Goal: Task Accomplishment & Management: Manage account settings

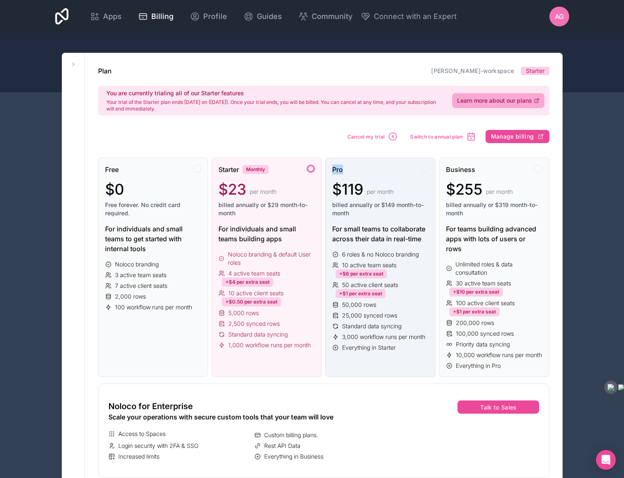
click at [400, 165] on div "Pro" at bounding box center [380, 170] width 97 height 10
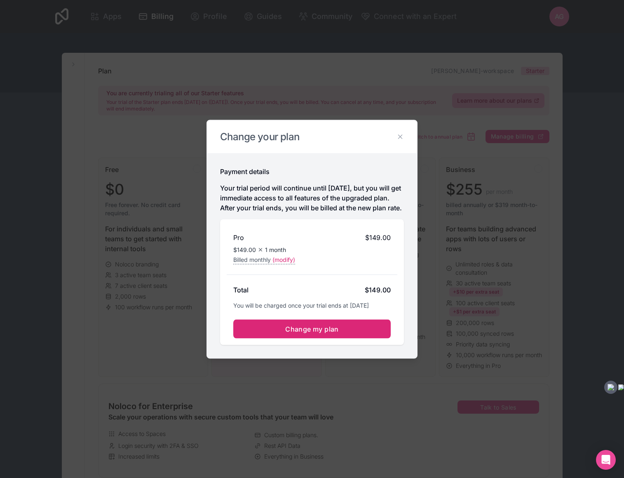
click at [311, 333] on span "Change my plan" at bounding box center [312, 329] width 54 height 8
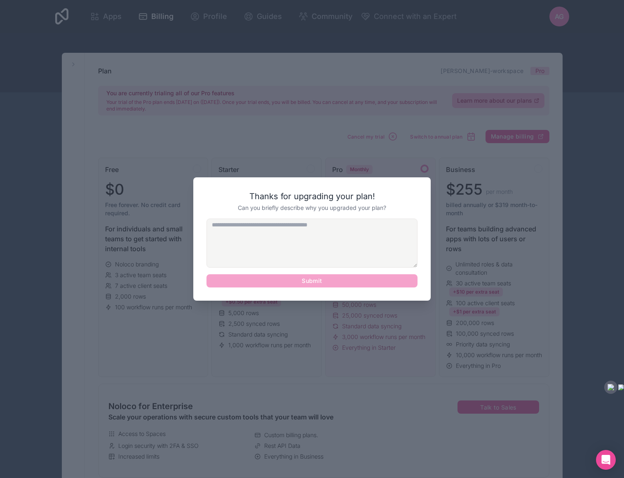
click at [336, 232] on textarea at bounding box center [312, 243] width 211 height 49
click at [325, 279] on div "Submit" at bounding box center [312, 253] width 211 height 69
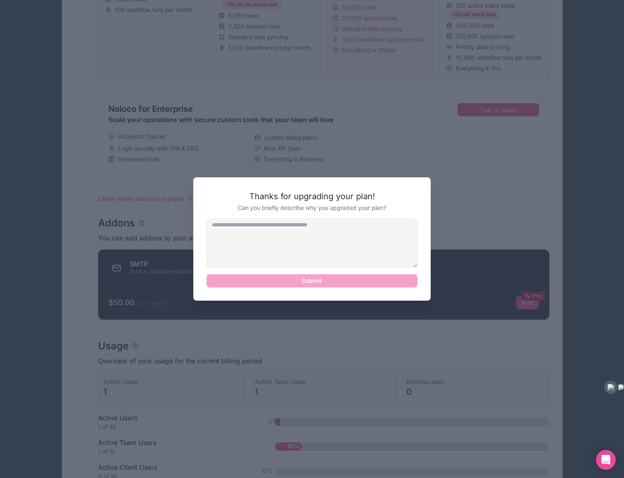
scroll to position [462, 0]
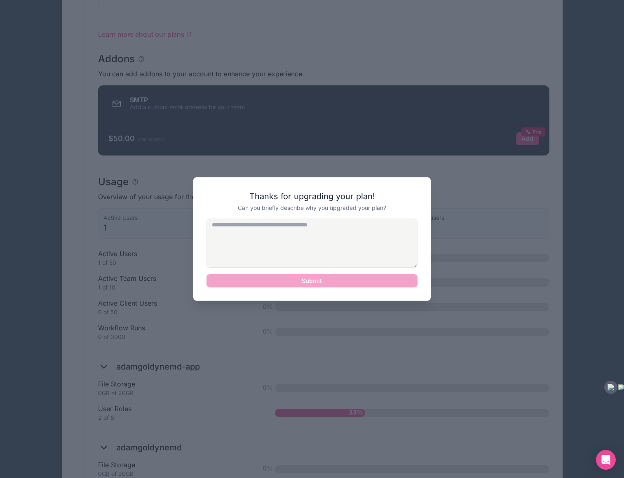
click at [311, 252] on textarea at bounding box center [312, 243] width 211 height 49
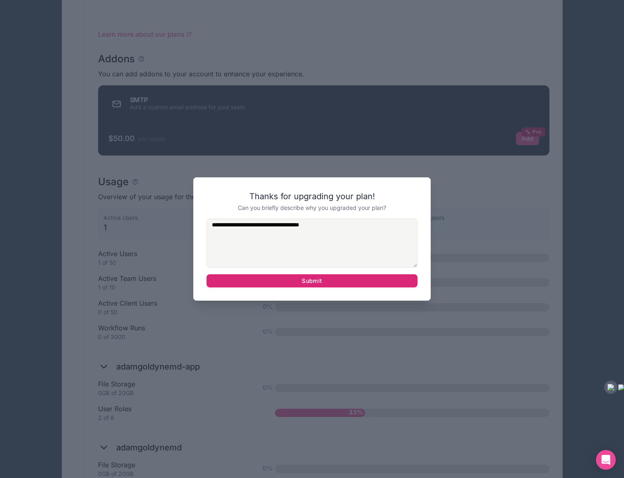
type textarea "**********"
click at [311, 286] on button "Submit" at bounding box center [312, 280] width 211 height 13
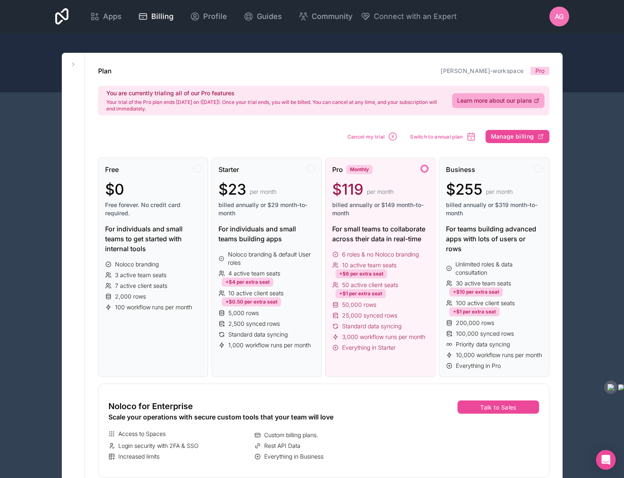
click at [436, 36] on div at bounding box center [312, 62] width 624 height 59
click at [73, 63] on icon at bounding box center [74, 64] width 2 height 3
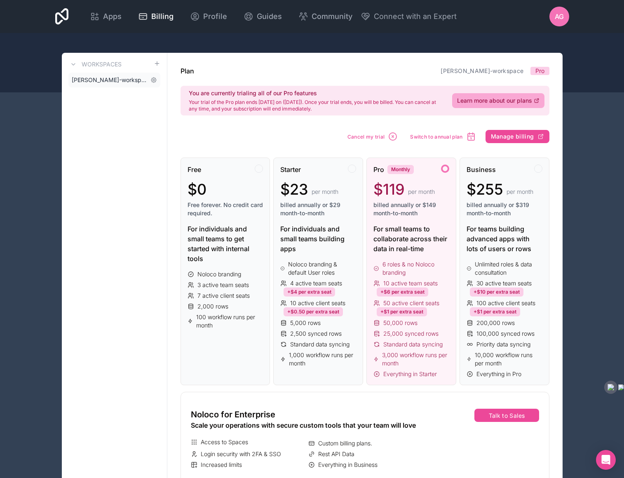
click at [83, 76] on span "[PERSON_NAME]-workspace" at bounding box center [109, 80] width 75 height 8
click at [89, 78] on span "[PERSON_NAME]-workspace" at bounding box center [109, 80] width 75 height 8
click at [435, 38] on div at bounding box center [312, 62] width 624 height 59
click at [555, 16] on span "AG" at bounding box center [559, 17] width 9 height 10
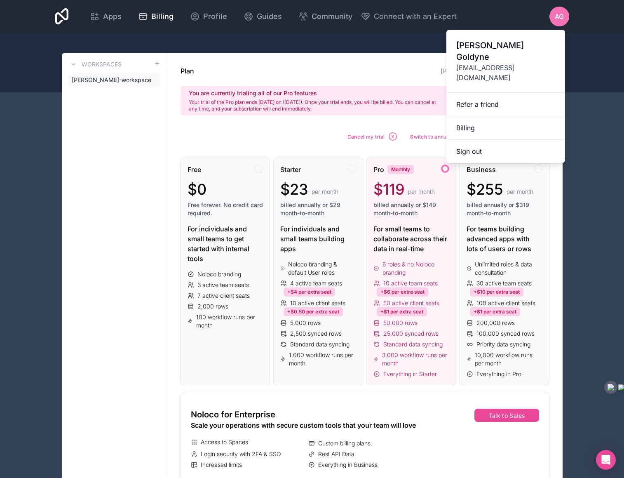
click at [312, 157] on div "Free $0 Free forever. No credit card required. For individuals and small teams …" at bounding box center [365, 314] width 369 height 341
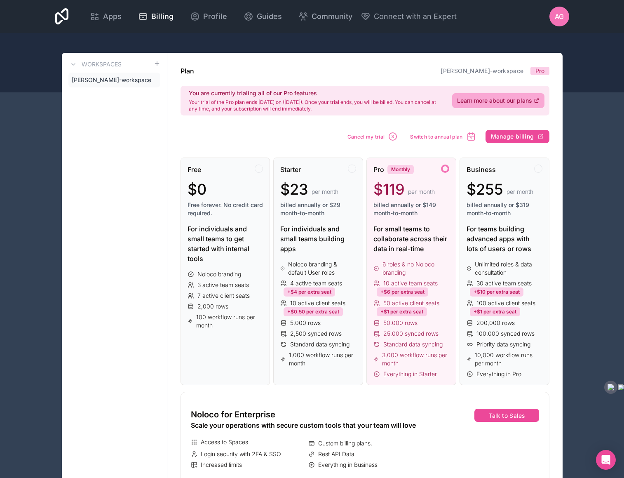
click at [120, 81] on span "[PERSON_NAME]-workspace" at bounding box center [109, 80] width 75 height 8
click at [87, 49] on div at bounding box center [312, 62] width 624 height 59
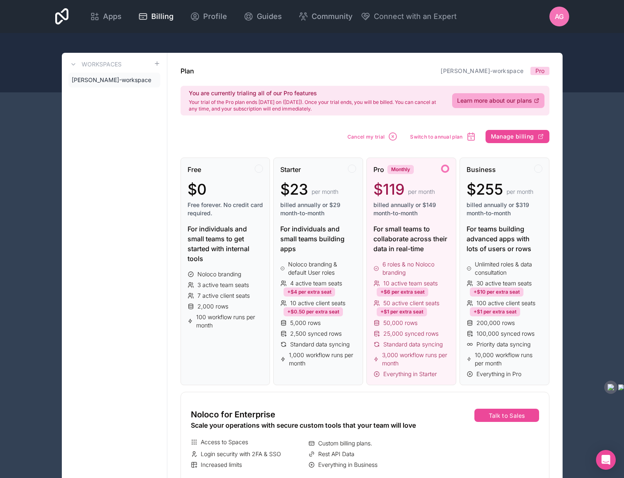
click at [426, 189] on span "per month" at bounding box center [421, 192] width 27 height 8
click at [445, 168] on div at bounding box center [445, 169] width 8 height 8
click at [518, 132] on button "Manage billing" at bounding box center [518, 136] width 64 height 13
